Goal: Transaction & Acquisition: Purchase product/service

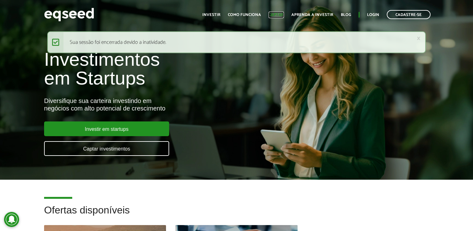
click at [276, 15] on link "Captar" at bounding box center [275, 15] width 15 height 4
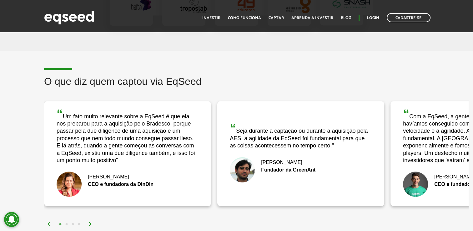
scroll to position [1156, 0]
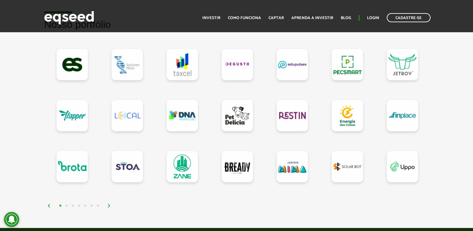
scroll to position [562, 0]
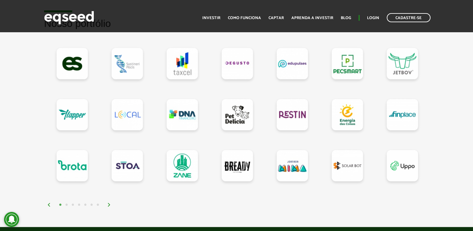
click at [108, 204] on img at bounding box center [109, 204] width 4 height 4
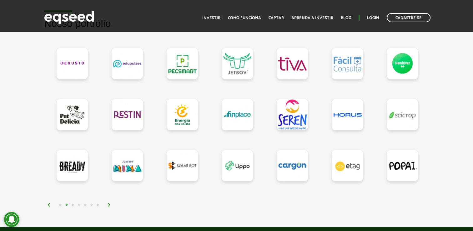
click at [108, 204] on img at bounding box center [109, 204] width 4 height 4
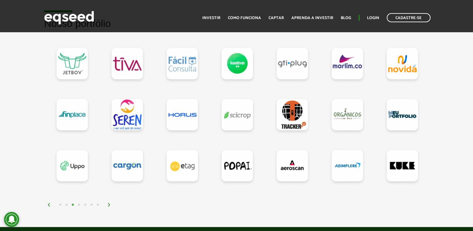
click at [108, 204] on img at bounding box center [109, 204] width 4 height 4
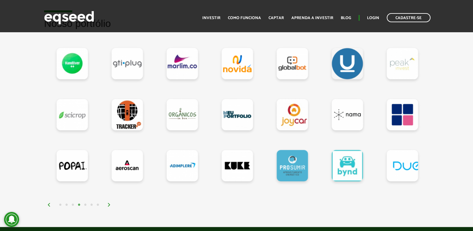
click at [108, 204] on img at bounding box center [109, 204] width 4 height 4
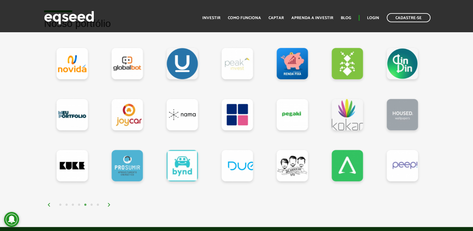
click at [108, 204] on img at bounding box center [109, 204] width 4 height 4
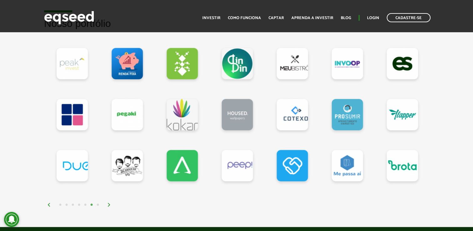
click at [108, 204] on img at bounding box center [109, 204] width 4 height 4
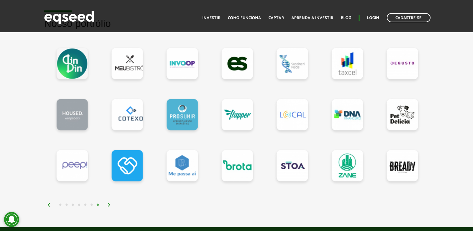
click at [108, 204] on img at bounding box center [109, 204] width 4 height 4
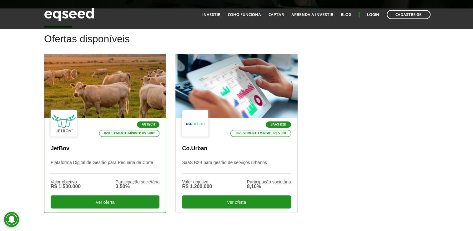
scroll to position [187, 0]
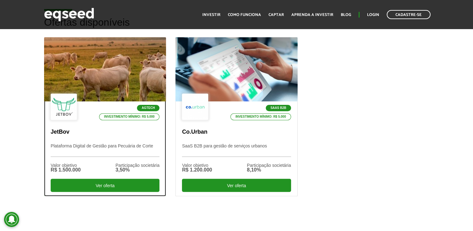
click at [122, 71] on div at bounding box center [105, 69] width 146 height 77
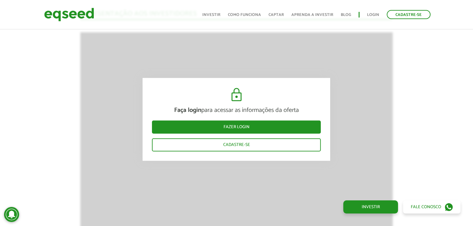
scroll to position [946, 0]
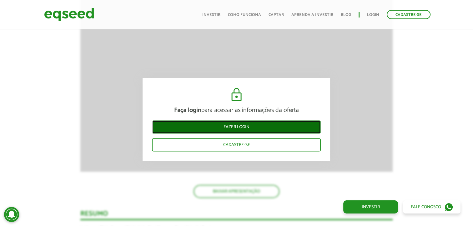
click at [270, 124] on link "Fazer login" at bounding box center [236, 127] width 169 height 13
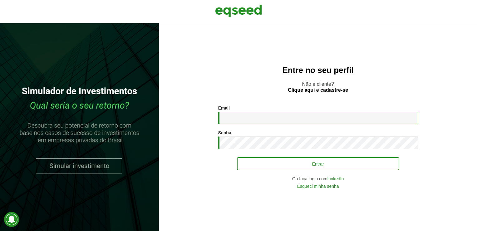
type input "**********"
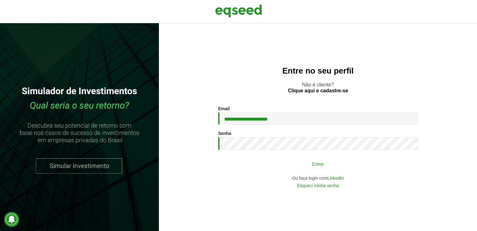
click at [316, 165] on button "Entrar" at bounding box center [318, 163] width 162 height 12
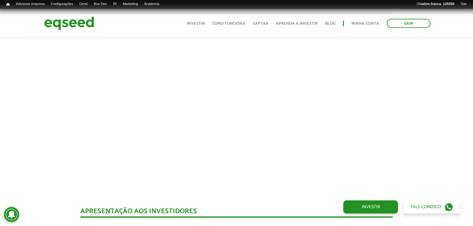
scroll to position [592, 0]
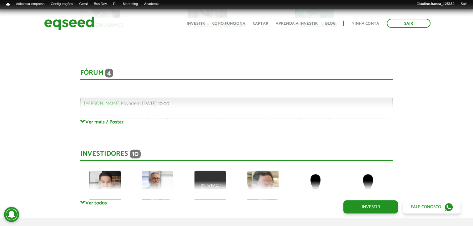
scroll to position [1623, 0]
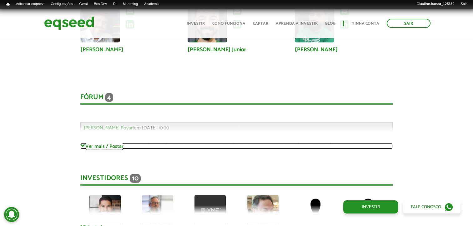
click at [94, 145] on link "Ver mais / Postar" at bounding box center [236, 146] width 312 height 6
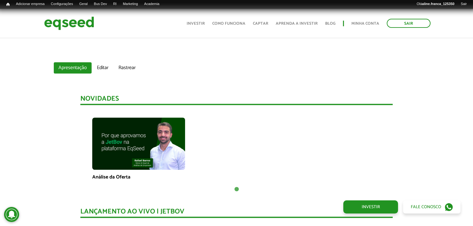
scroll to position [406, 0]
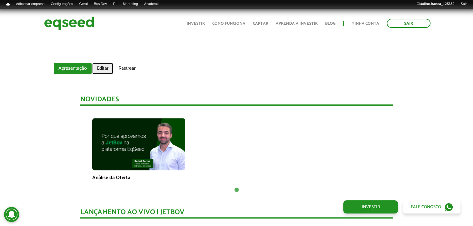
click at [101, 69] on link "Editar" at bounding box center [102, 68] width 21 height 11
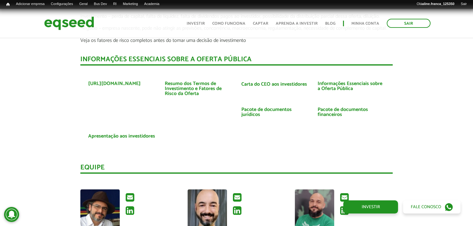
scroll to position [1437, 0]
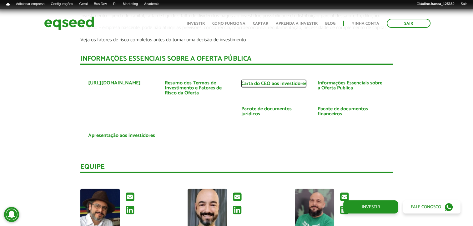
click at [279, 83] on link "Carta do CEO aos investidores" at bounding box center [274, 83] width 66 height 5
